Goal: Task Accomplishment & Management: Use online tool/utility

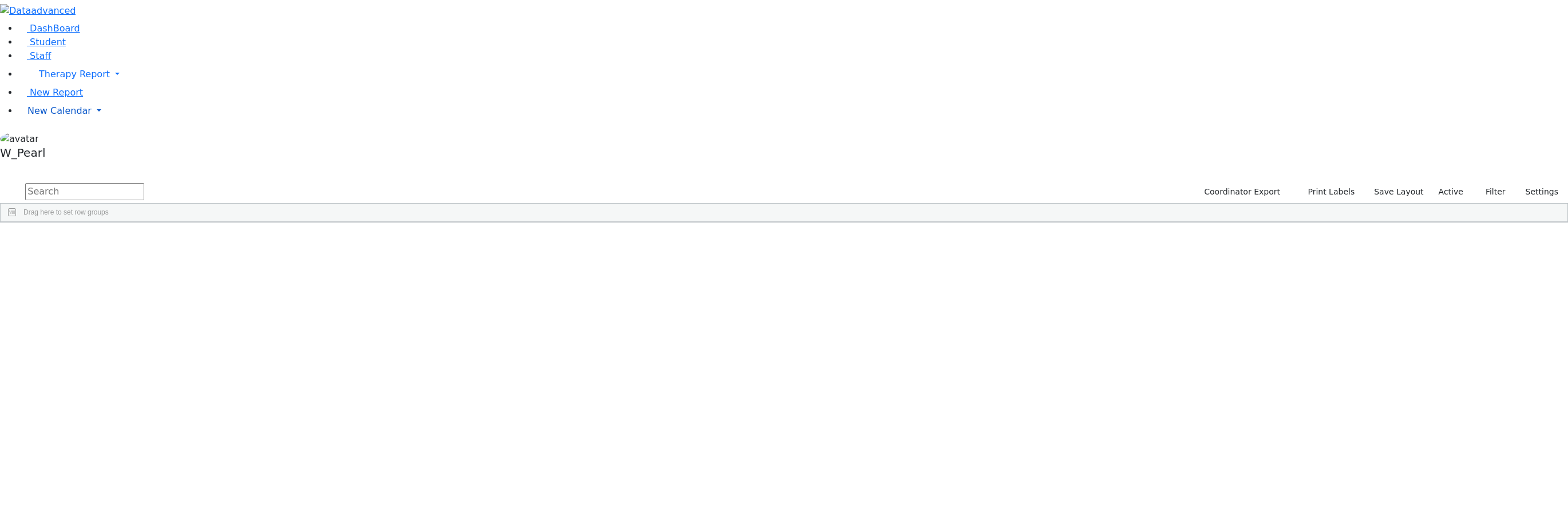
click at [47, 116] on span "New Calendar" at bounding box center [59, 111] width 64 height 11
click at [46, 139] on span "Calendar" at bounding box center [45, 134] width 41 height 11
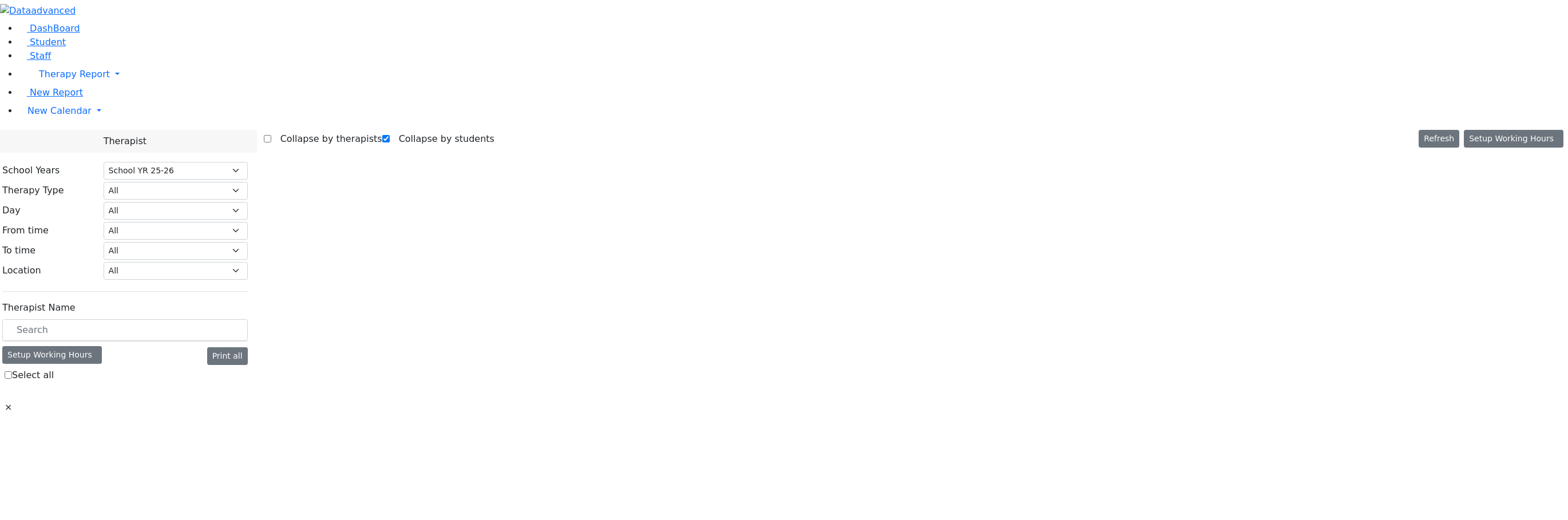
select select "212"
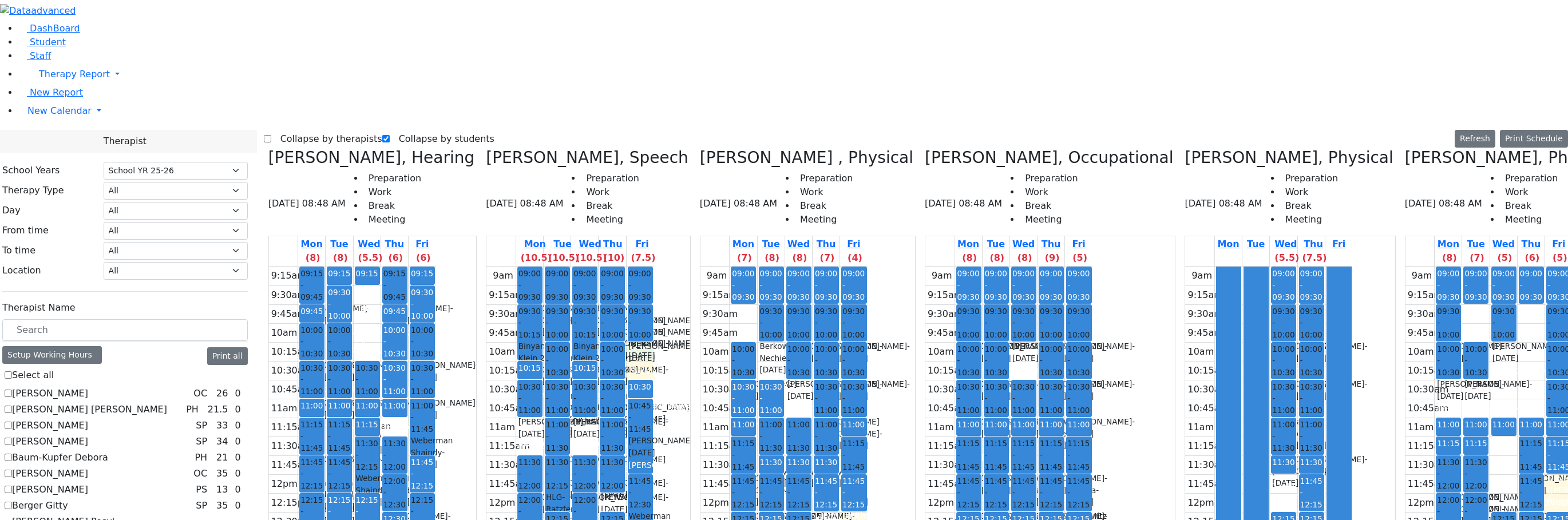
click at [639, 266] on div "9am 9:15am 9:30am 9:45am 10am 10:15am 10:30am 10:45am 11am 11:15am 11:30am 11:4…" at bounding box center [570, 493] width 167 height 453
drag, startPoint x: 709, startPoint y: 111, endPoint x: 703, endPoint y: 130, distance: 19.9
click at [703, 266] on div "9am 9:15am 9:30am 9:45am 10am 10:15am 10:30am 10:45am 11am 11:15am 11:30am 11:4…" at bounding box center [784, 493] width 167 height 453
click at [726, 266] on div "9am 9:15am 9:30am 9:45am 10am 10:15am 10:30am 10:45am 11am 11:15am 11:30am 11:4…" at bounding box center [784, 493] width 167 height 453
click at [751, 266] on div "9am 9:15am 9:30am 9:45am 10am 10:15am 10:30am 10:45am 11am 11:15am 11:30am 11:4…" at bounding box center [784, 493] width 167 height 453
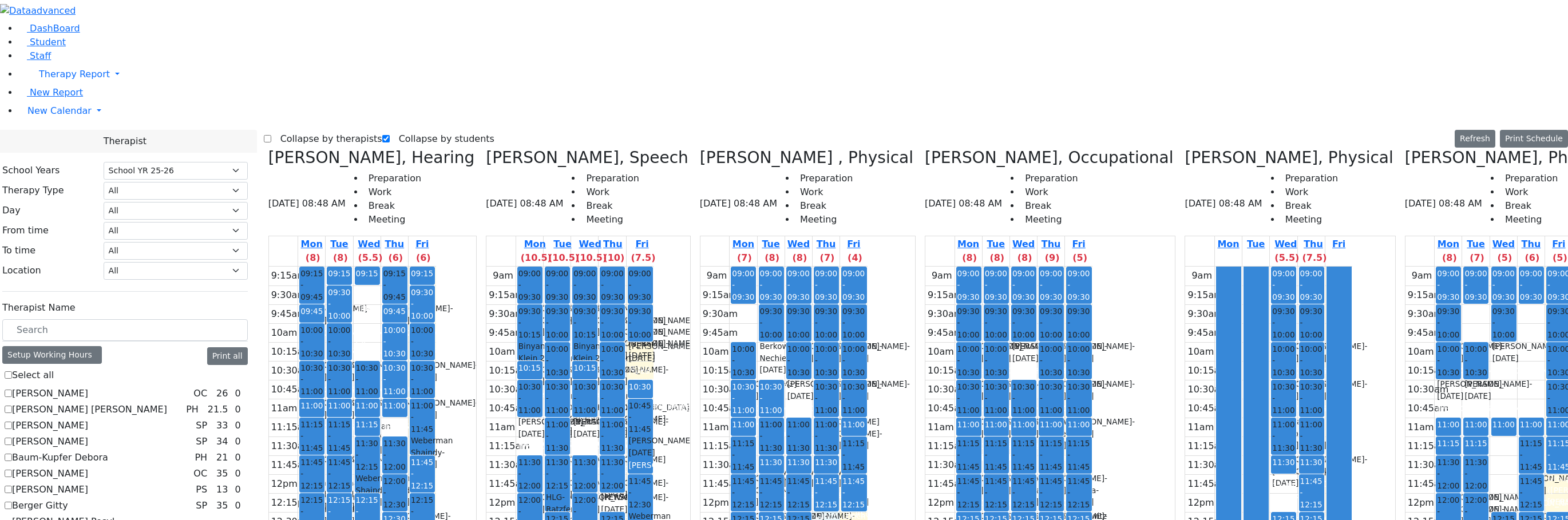
drag, startPoint x: 779, startPoint y: 322, endPoint x: 782, endPoint y: 328, distance: 6.7
click at [782, 339] on div "9am 9:15am 9:30am 9:45am 10am 10:15am 10:30am 10:45am 11am 11:15am 11:30am 11:4…" at bounding box center [784, 493] width 167 height 453
click at [817, 336] on div "9am 9:15am 9:30am 9:45am 10am 10:15am 10:30am 10:45am 11am 11:15am 11:30am 11:4…" at bounding box center [784, 493] width 167 height 453
click at [815, 355] on div "9am 9:15am 9:30am 9:45am 10am 10:15am 10:30am 10:45am 11am 11:15am 11:30am 11:4…" at bounding box center [784, 493] width 167 height 453
drag, startPoint x: 789, startPoint y: 336, endPoint x: 786, endPoint y: 328, distance: 8.5
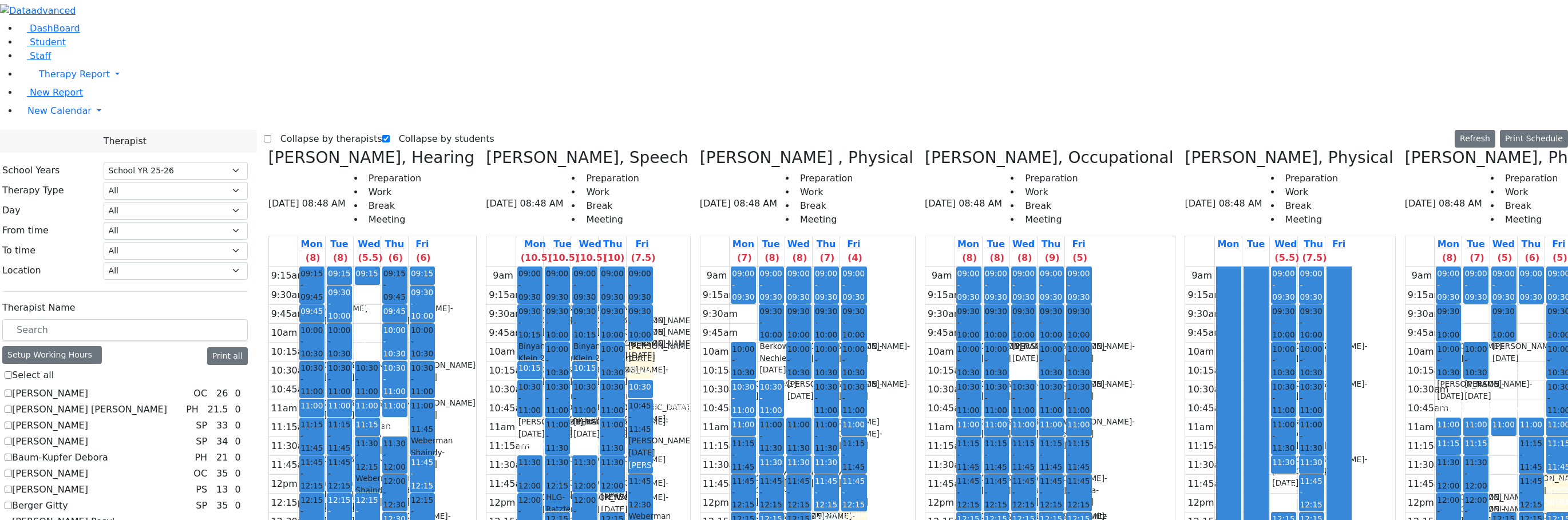
click at [786, 319] on div "9am 9:15am 9:30am 9:45am 10am 10:15am 10:30am 10:45am 11am 11:15am 11:30am 11:4…" at bounding box center [784, 493] width 167 height 453
drag, startPoint x: 807, startPoint y: 324, endPoint x: 810, endPoint y: 339, distance: 15.3
click at [810, 339] on div "9am 9:15am 9:30am 9:45am 10am 10:15am 10:30am 10:45am 11am 11:15am 11:30am 11:4…" at bounding box center [784, 493] width 167 height 453
click at [811, 351] on div "9am 9:15am 9:30am 9:45am 10am 10:15am 10:30am 10:45am 11am 11:15am 11:30am 11:4…" at bounding box center [784, 493] width 167 height 453
drag, startPoint x: 782, startPoint y: 333, endPoint x: 780, endPoint y: 314, distance: 19.1
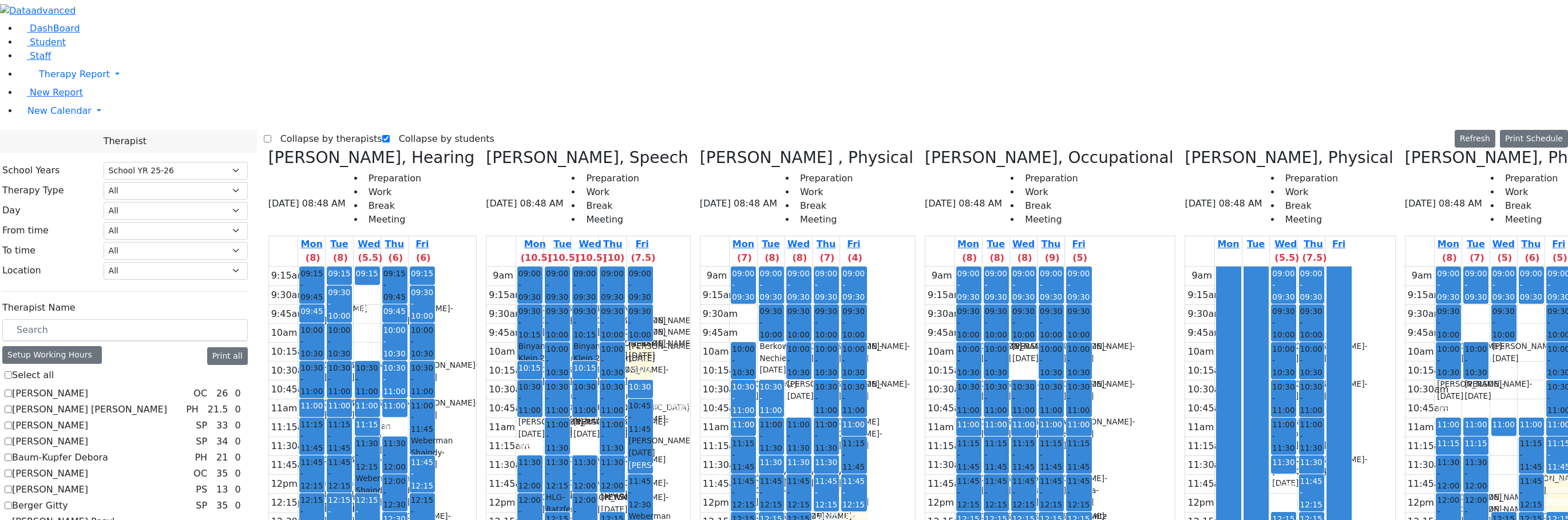
click at [780, 314] on div "9am 9:15am 9:30am 9:45am 10am 10:15am 10:30am 10:45am 11am 11:15am 11:30am 11:4…" at bounding box center [784, 493] width 167 height 453
click at [757, 266] on div "9am 9:15am 9:30am 9:45am 10am 10:15am 10:30am 10:45am 11am 11:15am 11:30am 11:4…" at bounding box center [784, 493] width 167 height 453
